Goal: Ask a question

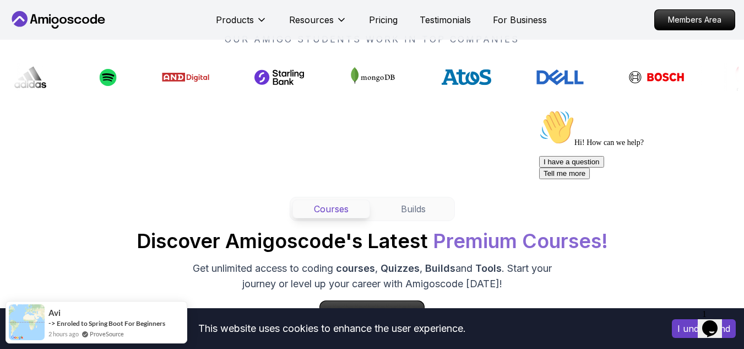
click at [604, 167] on button "I have a question" at bounding box center [571, 162] width 65 height 12
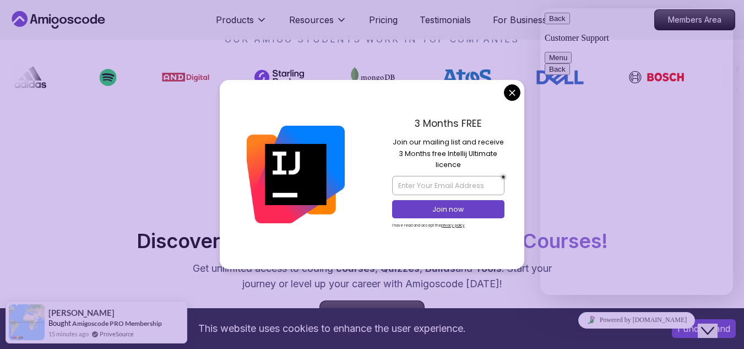
scroll to position [95, 0]
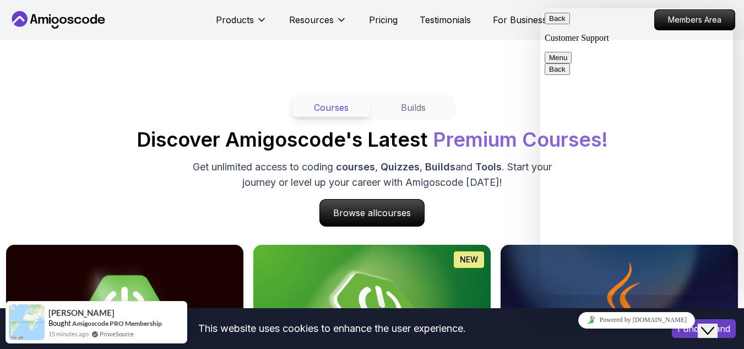
scroll to position [991, 0]
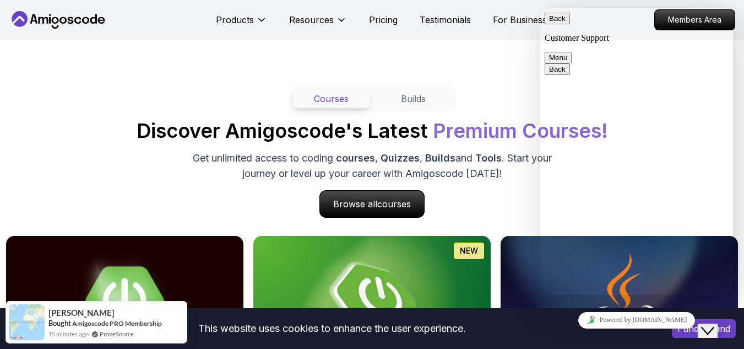
type input "[PERSON_NAME]"
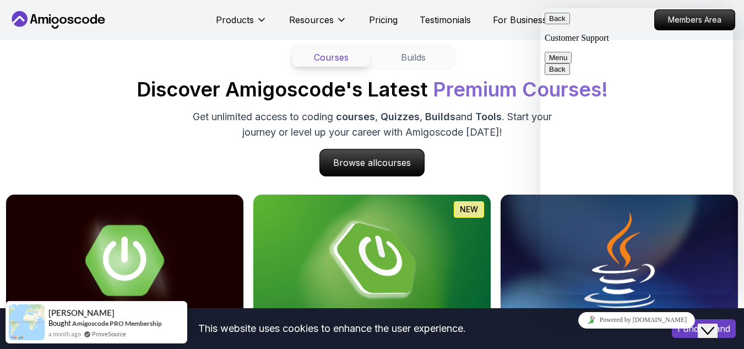
scroll to position [1046, 0]
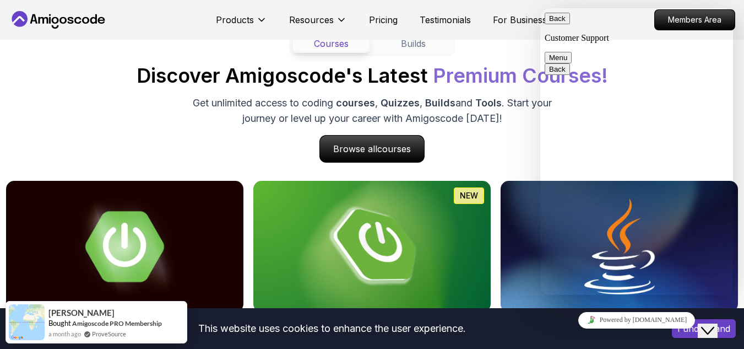
type input "[EMAIL_ADDRESS][DOMAIN_NAME]"
paste input "9618896275"
type input "919618896275"
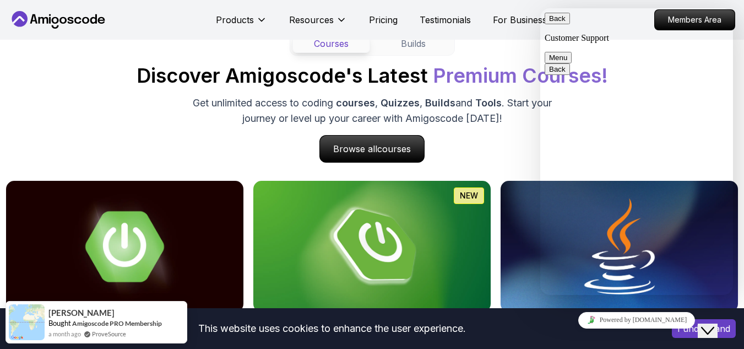
paste input "See how we’ve helped brands like yours grow"
type input "See how we’ve helped brands like yours grow"
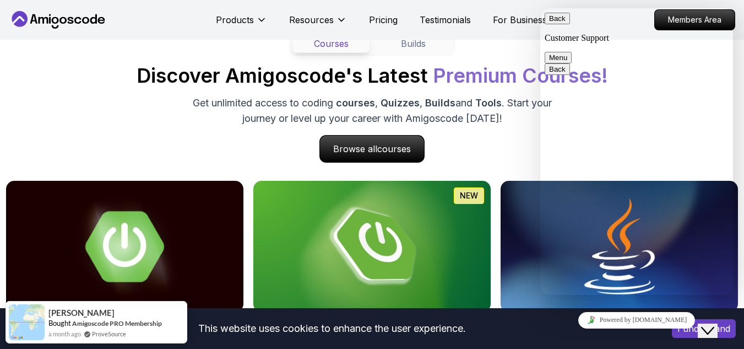
paste textarea "We are a Digital Marketing Agency dedicated to helping businesses grow through …"
type textarea "s"
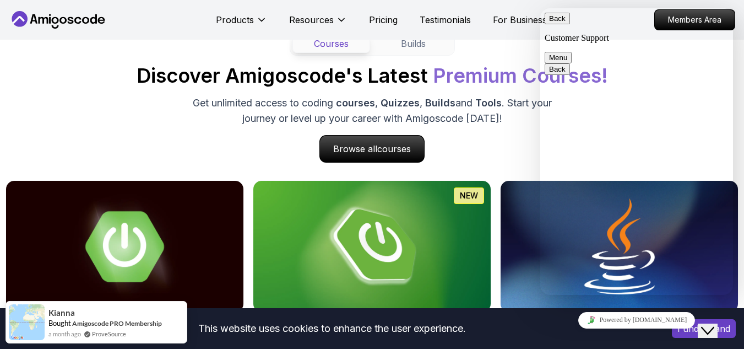
scroll to position [205, 0]
type textarea "W"
paste textarea "We are a Digital Marketing Agency dedicated to helping businesses grow"
type textarea "We are a Digital Marketing Agency dedicated to helping businesses grow"
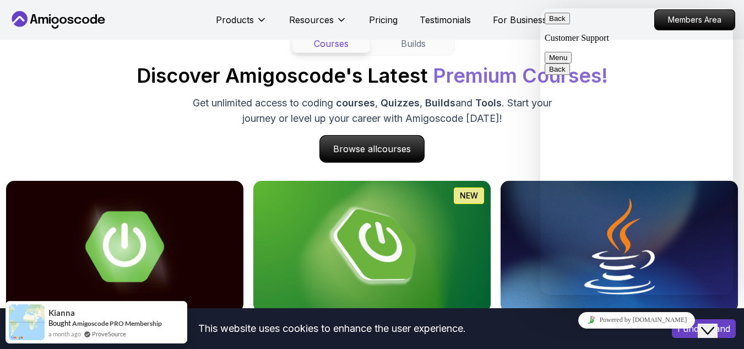
scroll to position [48, 0]
